Goal: Task Accomplishment & Management: Complete application form

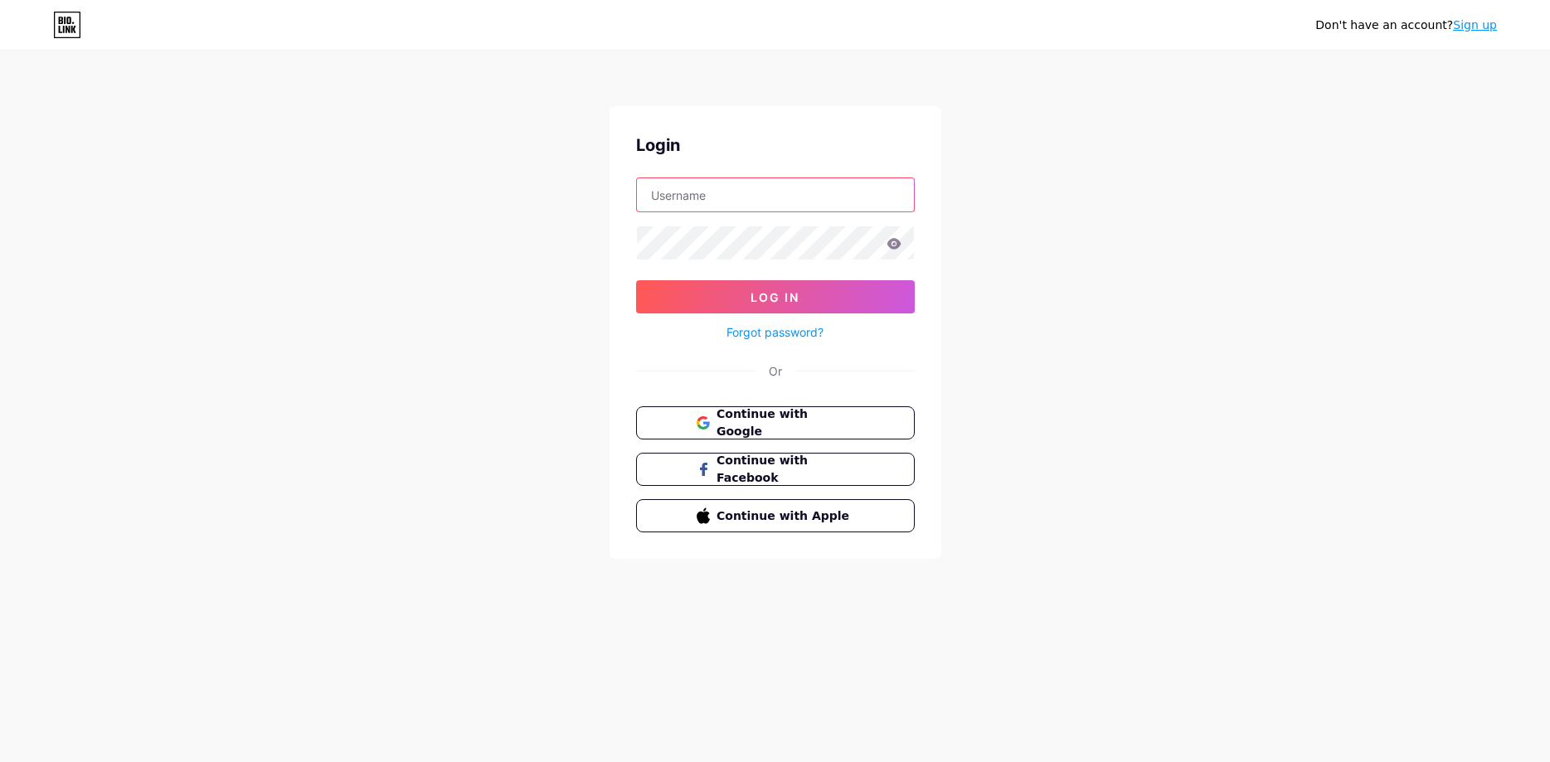
click at [755, 192] on input "text" at bounding box center [775, 194] width 277 height 33
click at [1039, 190] on div "Don't have an account? Sign up Login Log In Forgot password? Or Continue with G…" at bounding box center [775, 306] width 1550 height 612
click at [1111, 391] on div "Don't have an account? Sign up Login Log In Forgot password? Or Continue with G…" at bounding box center [775, 306] width 1550 height 612
click at [1477, 28] on link "Sign up" at bounding box center [1475, 24] width 44 height 13
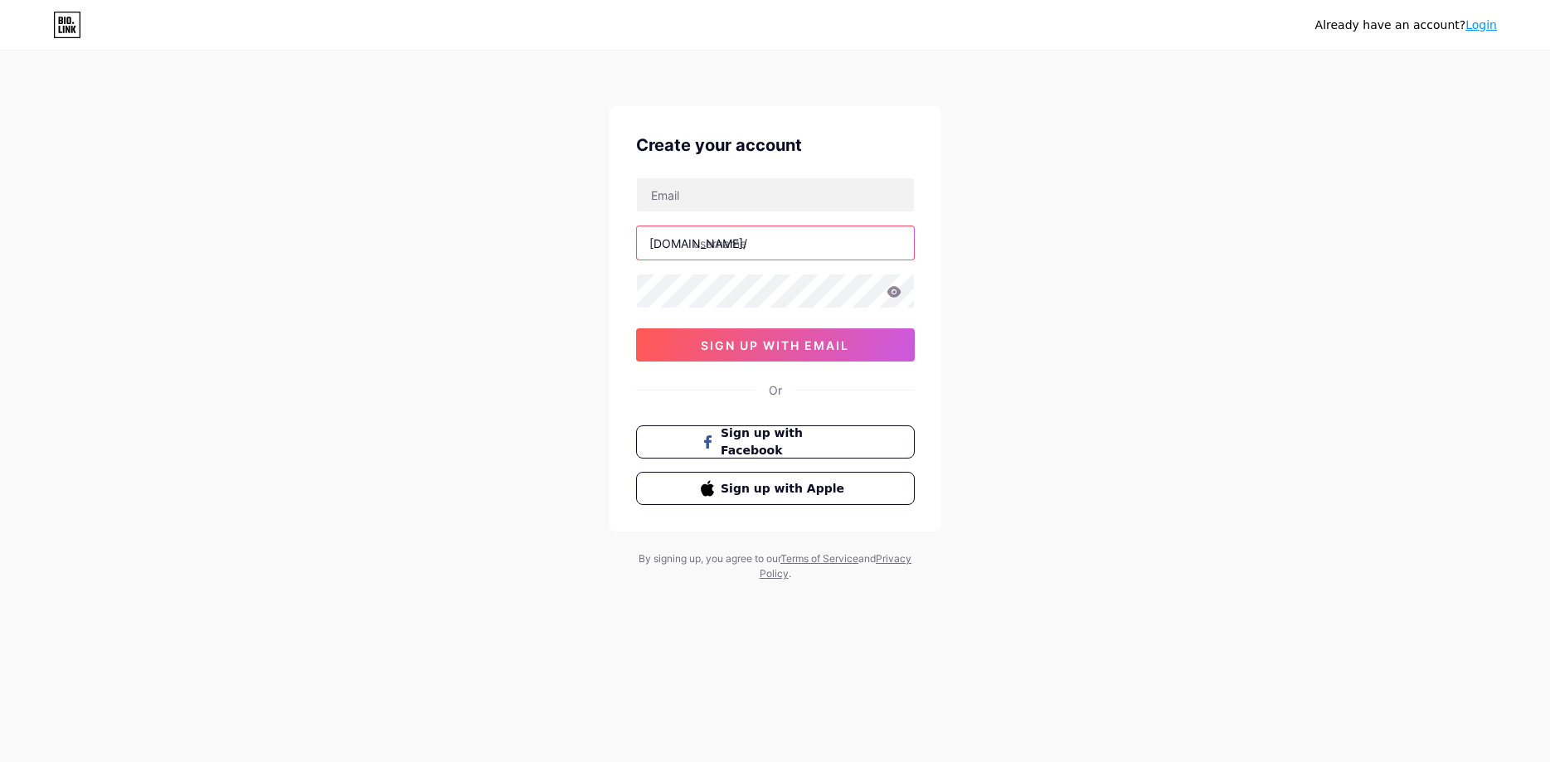
click at [731, 254] on input "text" at bounding box center [775, 242] width 277 height 33
click at [727, 202] on input "text" at bounding box center [775, 194] width 277 height 33
click at [734, 235] on input "text" at bounding box center [775, 242] width 277 height 33
click at [1163, 273] on div "Already have an account? Login Create your account [DOMAIN_NAME]/ 0cAFcWeA55hsM…" at bounding box center [775, 317] width 1550 height 634
click at [1176, 284] on div "Already have an account? Login Create your account [DOMAIN_NAME]/ 0cAFcWeA55hsM…" at bounding box center [775, 317] width 1550 height 634
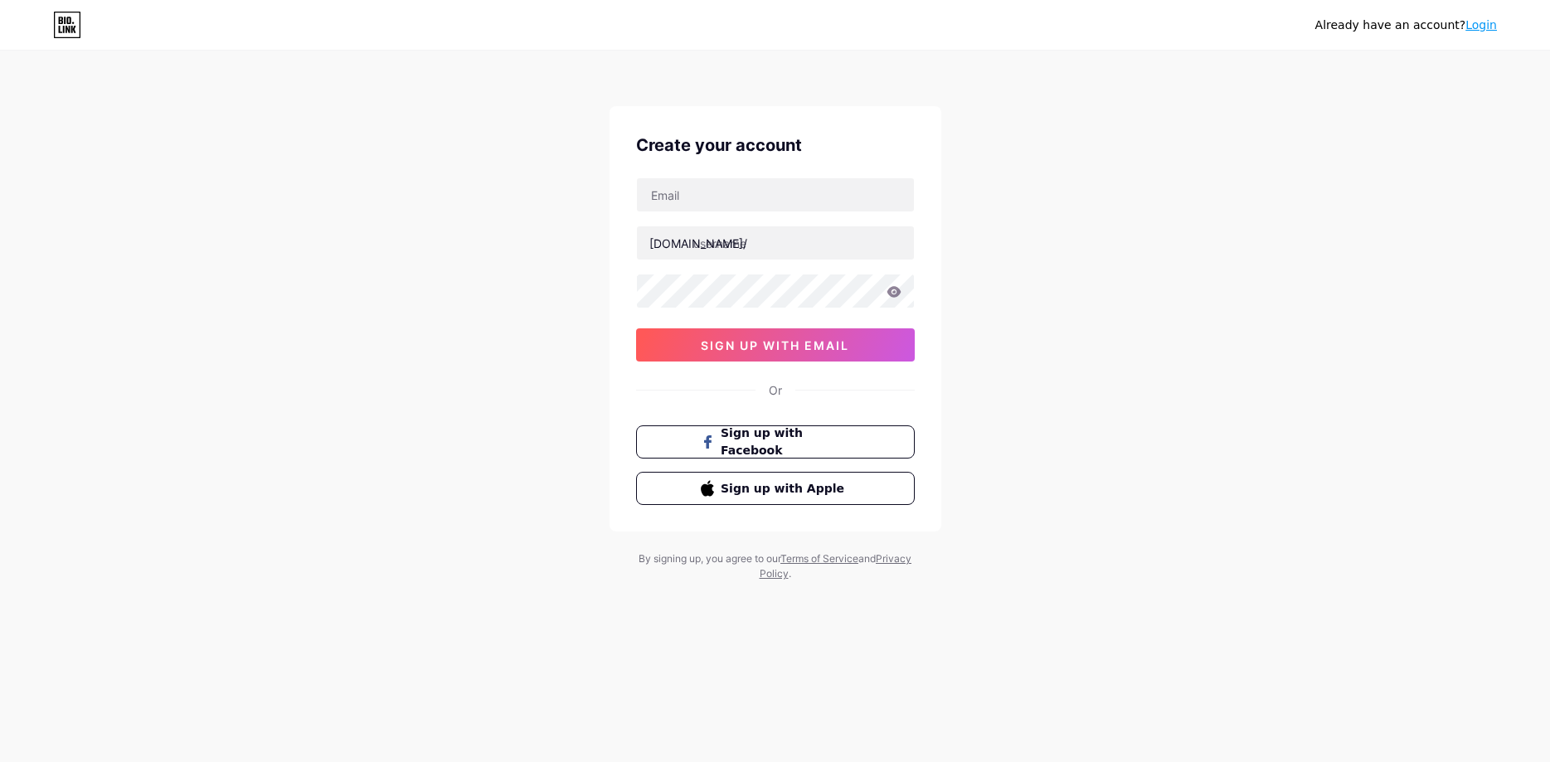
drag, startPoint x: 435, startPoint y: 381, endPoint x: 365, endPoint y: 419, distance: 80.1
click at [432, 383] on div "Already have an account? Login Create your account [DOMAIN_NAME]/ 0cAFcWeA55hsM…" at bounding box center [775, 317] width 1550 height 634
click at [1270, 66] on div "Already have an account? Login Create your account [DOMAIN_NAME]/ 0cAFcWeA55hsM…" at bounding box center [775, 317] width 1550 height 634
